Goal: Find specific page/section: Find specific page/section

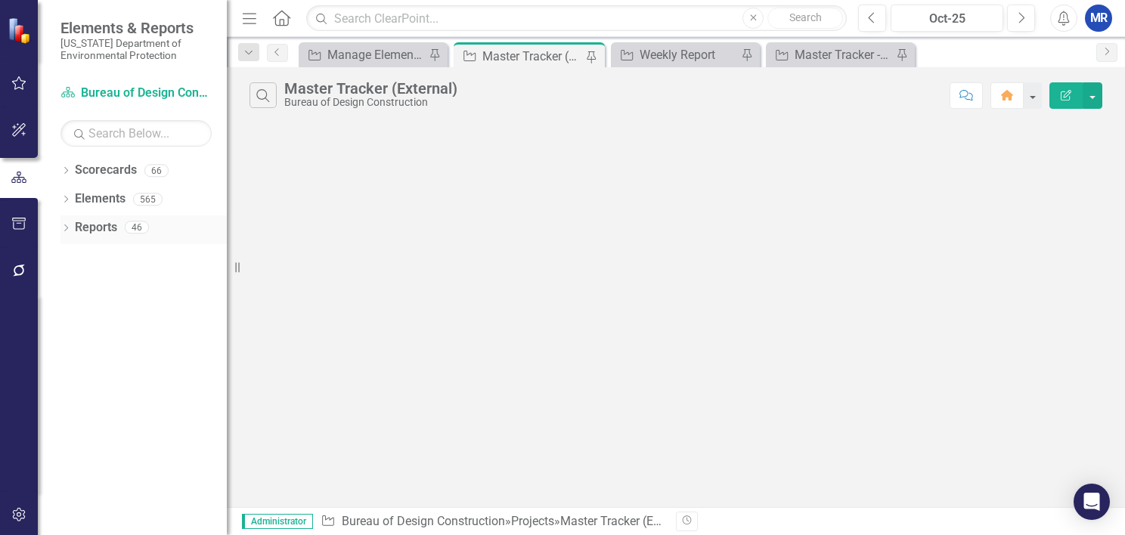
click at [67, 225] on icon "Dropdown" at bounding box center [65, 229] width 11 height 8
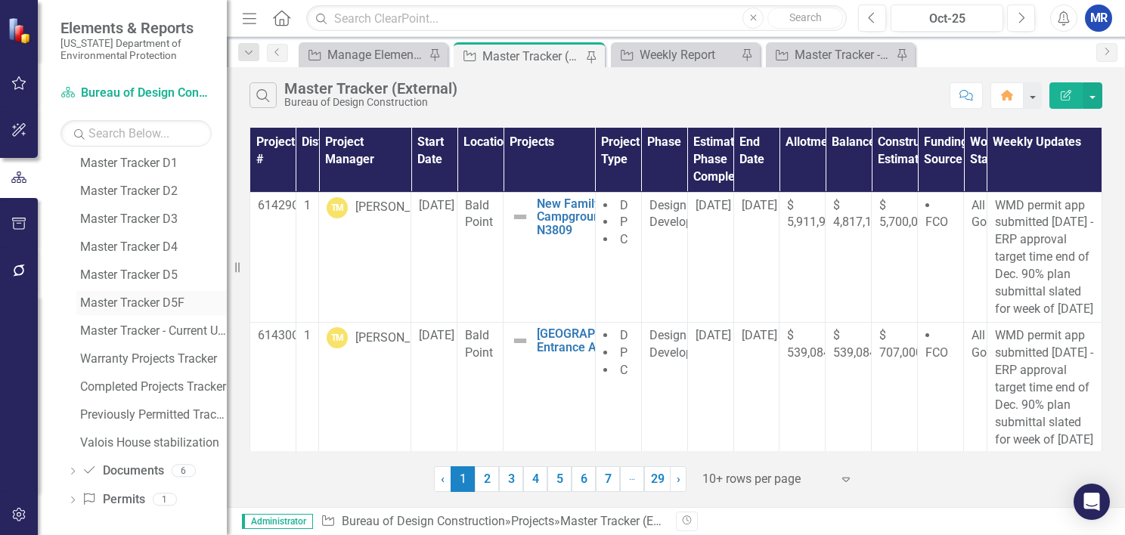
scroll to position [654, 0]
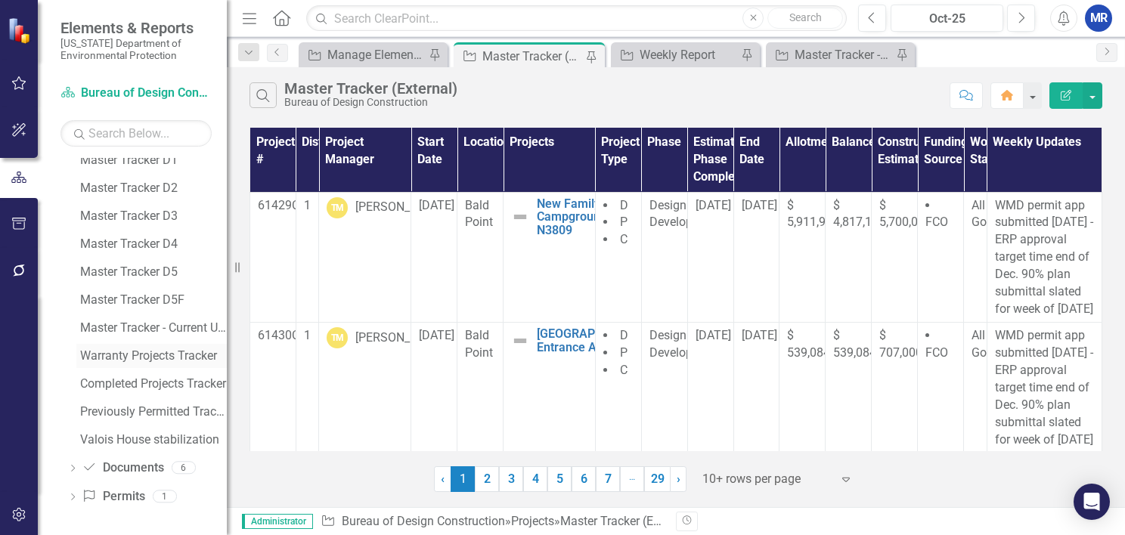
click at [149, 355] on div "Warranty Projects Tracker" at bounding box center [153, 356] width 147 height 14
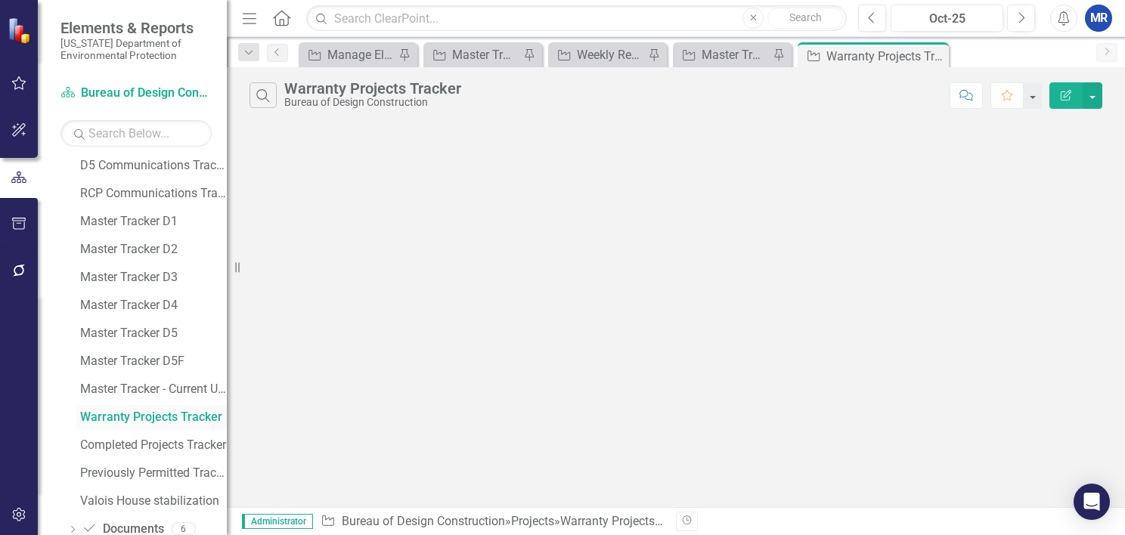
scroll to position [487, 0]
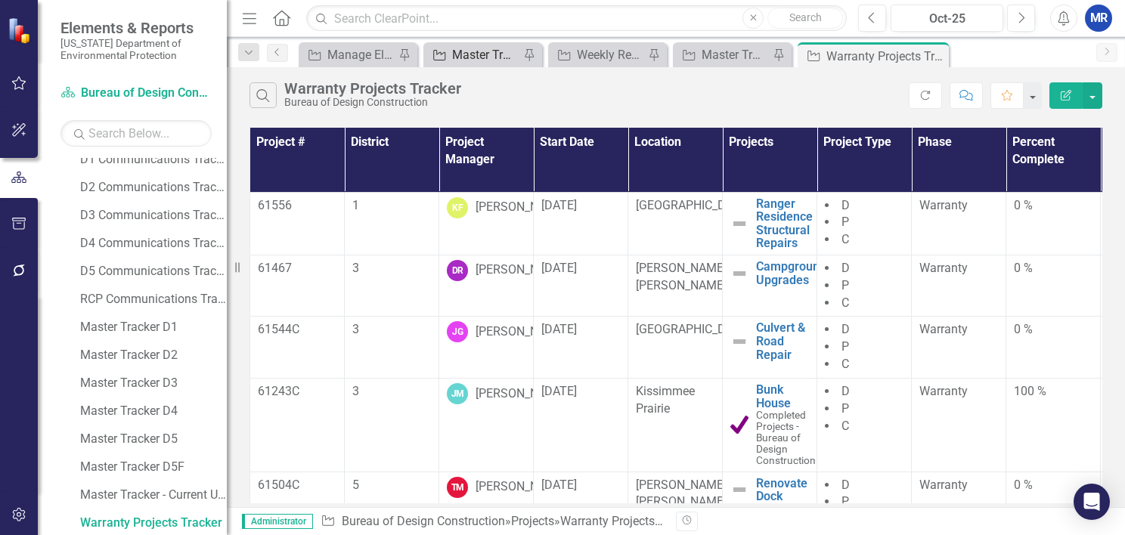
click at [478, 54] on div "Master Tracker (External)" at bounding box center [485, 54] width 67 height 19
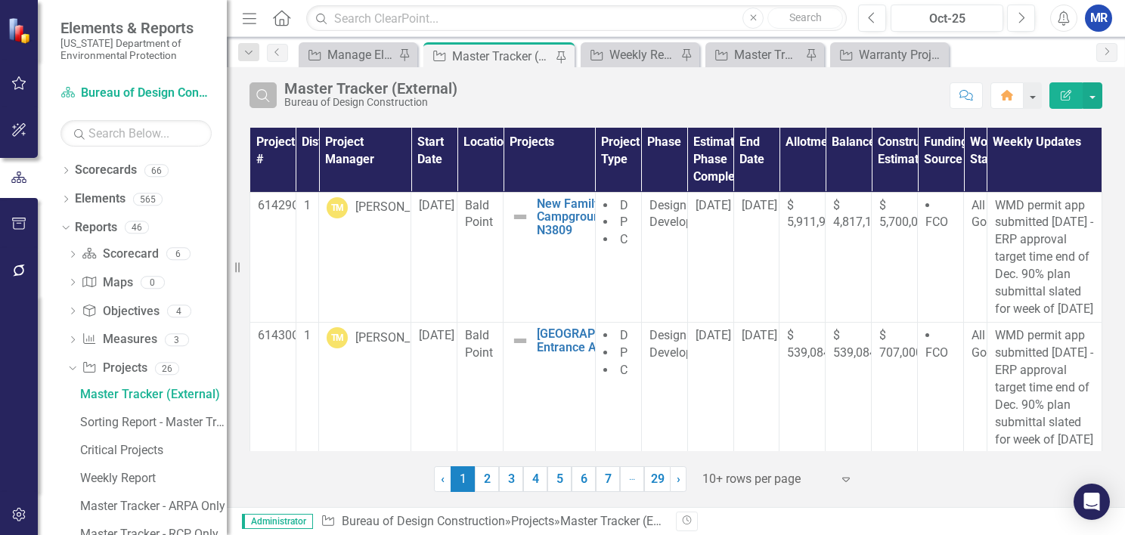
click at [272, 98] on button "Search" at bounding box center [262, 95] width 27 height 26
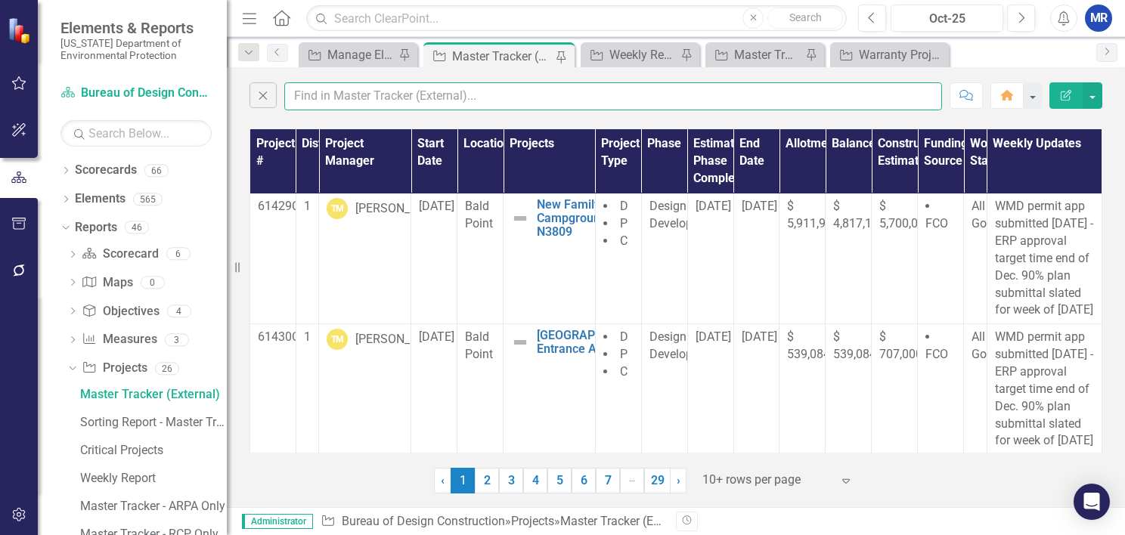
drag, startPoint x: 272, startPoint y: 98, endPoint x: 317, endPoint y: 93, distance: 44.8
click at [314, 94] on input "text" at bounding box center [613, 96] width 658 height 28
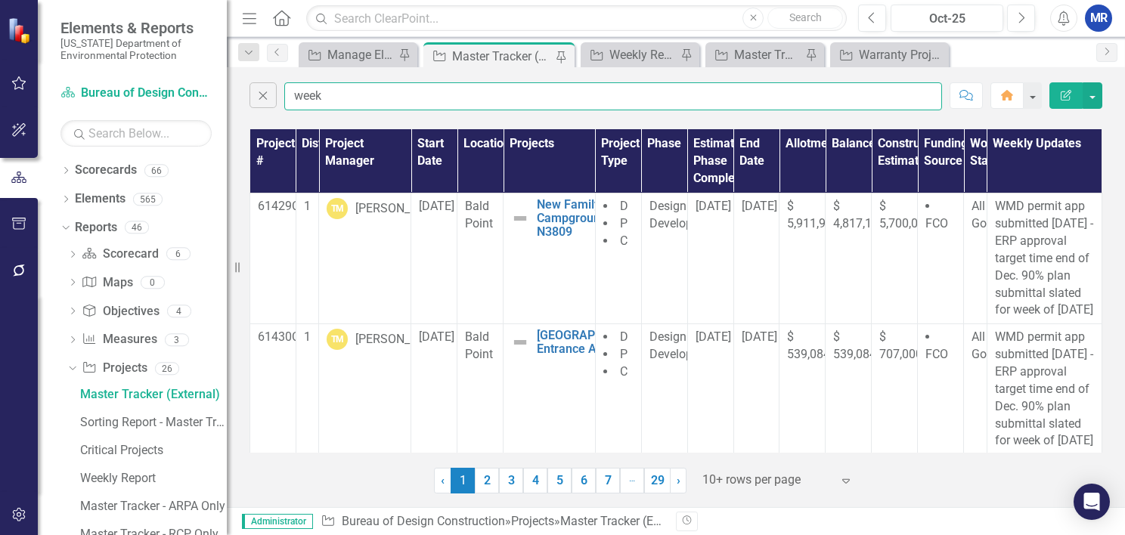
type input "weeki"
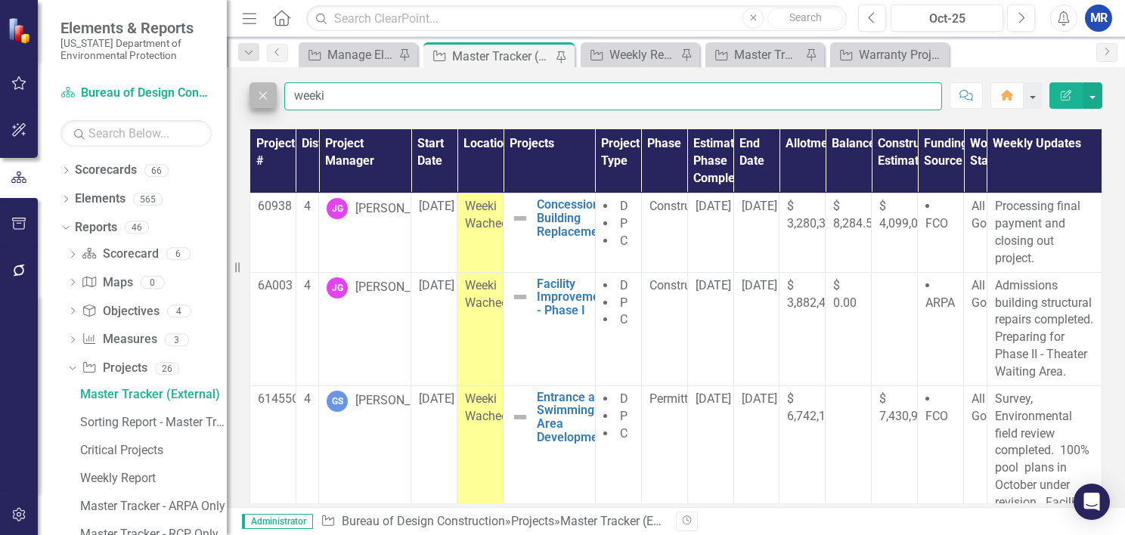
drag, startPoint x: 337, startPoint y: 97, endPoint x: 260, endPoint y: 97, distance: 77.1
click at [260, 97] on div "Close weeki" at bounding box center [595, 96] width 692 height 28
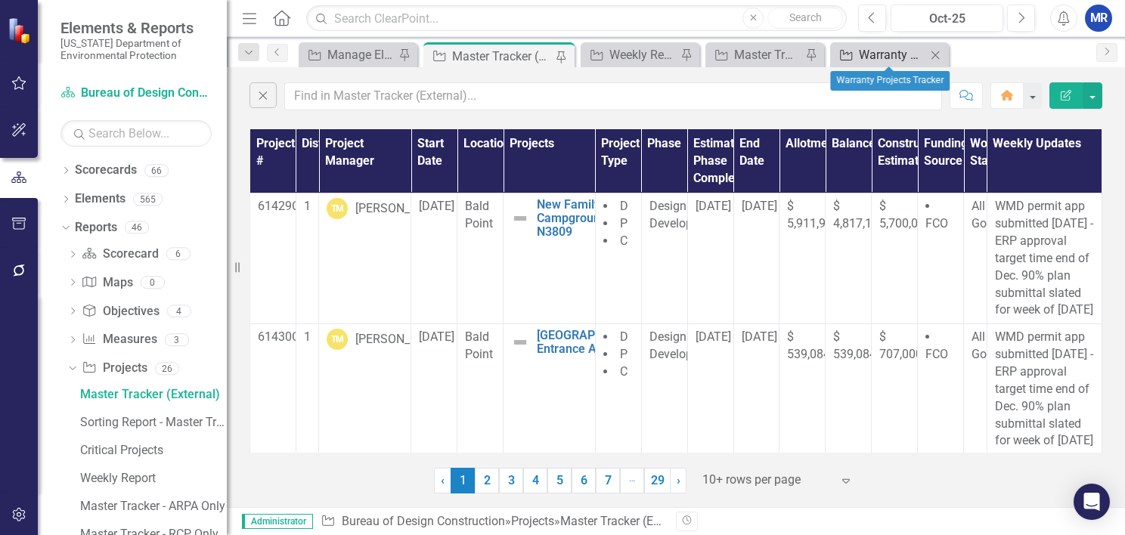
click at [872, 51] on div "Warranty Projects Tracker" at bounding box center [892, 54] width 67 height 19
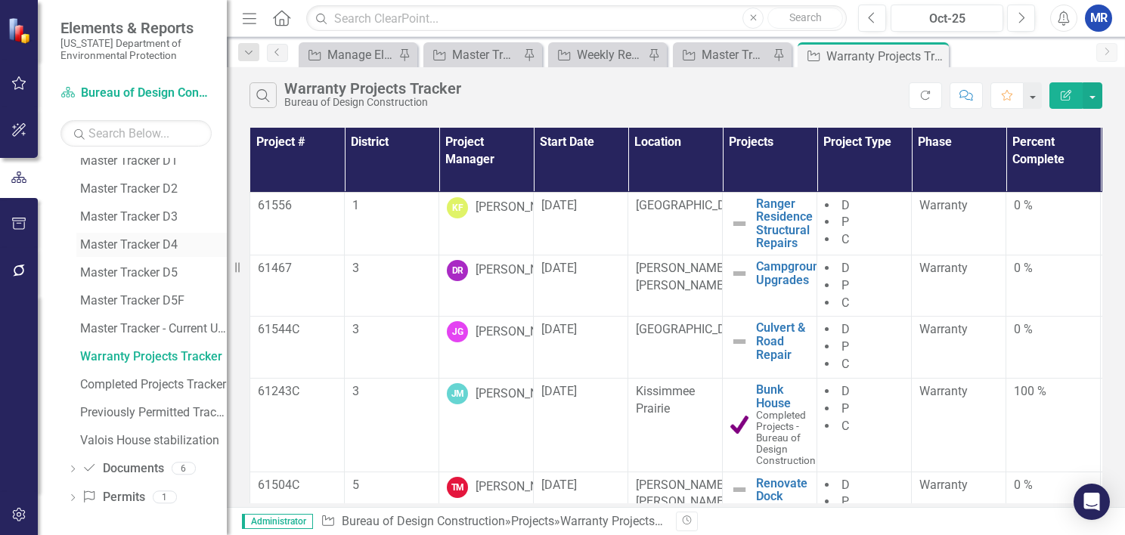
scroll to position [654, 0]
click at [125, 407] on div "Previously Permitted Tracker" at bounding box center [153, 412] width 147 height 14
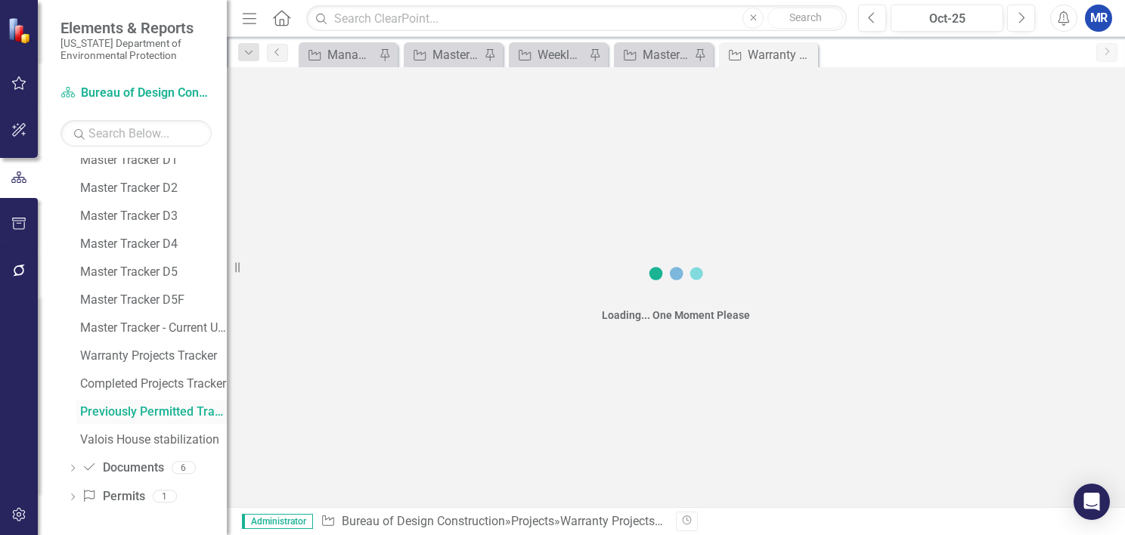
scroll to position [542, 0]
